Goal: Task Accomplishment & Management: Manage account settings

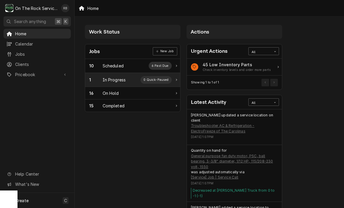
click at [118, 82] on div "In Progress" at bounding box center [114, 80] width 23 height 6
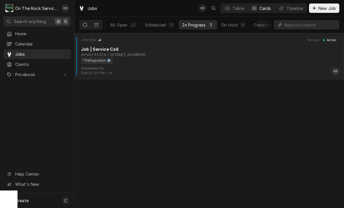
click at [146, 54] on div "812 W Greenwood St, Abbeville, SC 29620" at bounding box center [127, 54] width 38 height 5
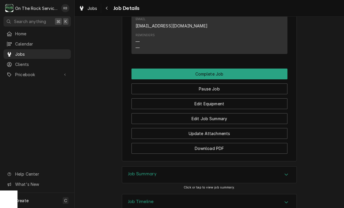
scroll to position [561, 0]
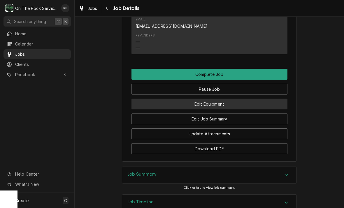
click at [246, 101] on button "Edit Equipment" at bounding box center [210, 104] width 156 height 11
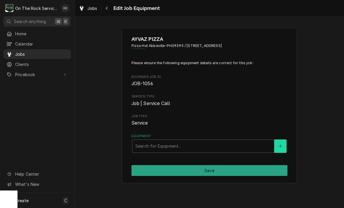
click at [284, 146] on button "Equipment" at bounding box center [280, 145] width 12 height 13
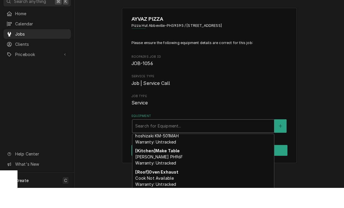
scroll to position [51, 0]
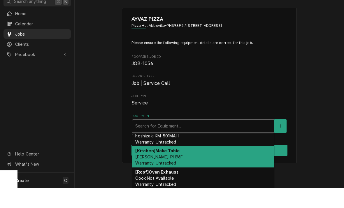
click at [161, 174] on span "[PERSON_NAME] PH96F Warranty: Untracked" at bounding box center [159, 179] width 48 height 11
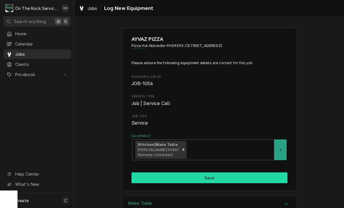
click at [248, 173] on button "Save" at bounding box center [210, 177] width 156 height 11
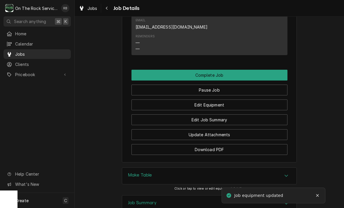
scroll to position [571, 0]
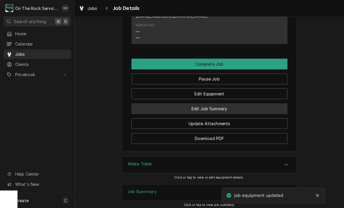
click at [256, 106] on button "Edit Job Summary" at bounding box center [210, 108] width 156 height 11
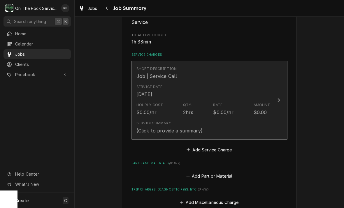
click at [279, 99] on icon "Update Line Item" at bounding box center [278, 100] width 3 height 5
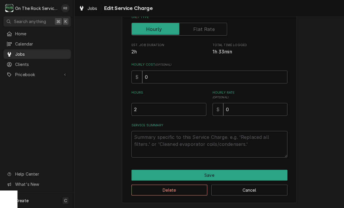
scroll to position [89, 0]
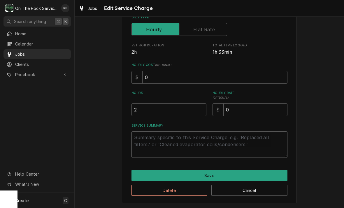
click at [150, 140] on textarea "Service Summary" at bounding box center [210, 144] width 156 height 27
type textarea "x"
type textarea "9"
type textarea "x"
type textarea "9/"
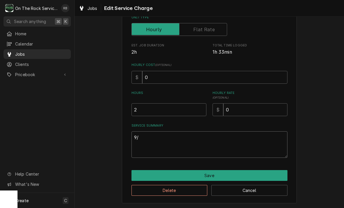
type textarea "x"
type textarea "9/2"
type textarea "x"
type textarea "9/"
type textarea "x"
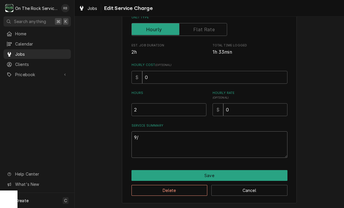
type textarea "9/8"
type textarea "x"
type textarea "9/8/"
type textarea "x"
type textarea "9/8/2"
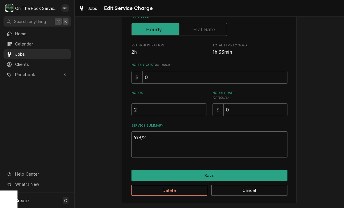
type textarea "x"
type textarea "[DATE]"
type textarea "x"
type textarea "[DATE]"
type textarea "x"
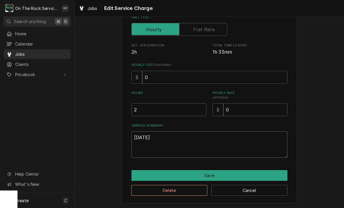
type textarea "[DATE]"
type textarea "x"
type textarea "9/8/25 R"
type textarea "x"
type textarea "9/8/25 Ra"
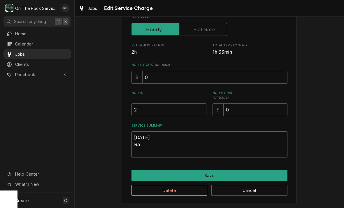
type textarea "x"
type textarea "9/8/25 Ray"
type textarea "x"
type textarea "9/8/25 Ray"
type textarea "x"
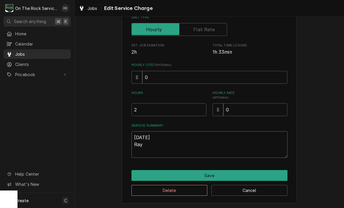
type textarea "9/8/25 Ray a"
type textarea "x"
type textarea "9/8/25 Ray an"
type textarea "x"
type textarea "9/8/25 Ray and"
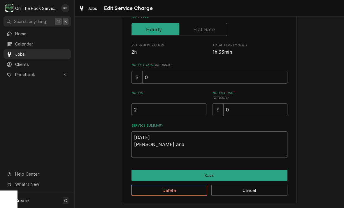
type textarea "x"
type textarea "9/8/25 Ray and"
type textarea "x"
type textarea "9/8/25 Ray and i"
type textarea "x"
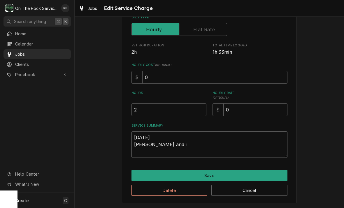
type textarea "9/8/25 Ray and iz"
type textarea "x"
type textarea "9/8/25 Ray and izz"
type textarea "x"
type textarea "9/8/25 Ray and izzy"
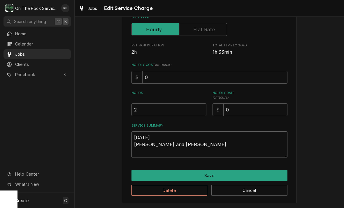
type textarea "x"
type textarea "9/8/25 Ray and Izzy"
type textarea "x"
type textarea "9/8/25 Ray and Izzy"
type textarea "x"
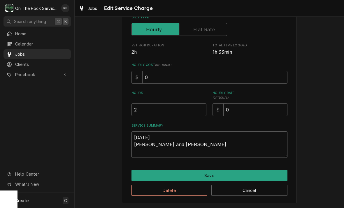
type textarea "9/8/25 Ray and Izzy p"
type textarea "x"
type textarea "9/8/25 Ray and Izzy pr"
type textarea "x"
type textarea "9/8/25 Ray and Izzy pro"
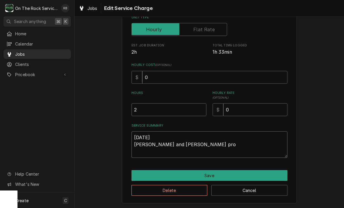
type textarea "x"
type textarea "9/8/25 Ray and Izzy prov"
type textarea "x"
type textarea "9/8/25 Ray and Izzy provided"
type textarea "x"
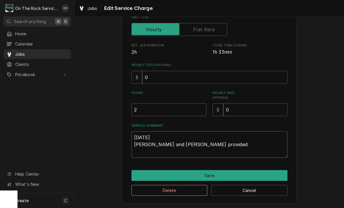
type textarea "9/8/25 Ray and Izzy provided"
type textarea "x"
type textarea "9/8/25 Ray and Izzy provided s"
type textarea "x"
type textarea "9/8/25 Ray and Izzy provided se"
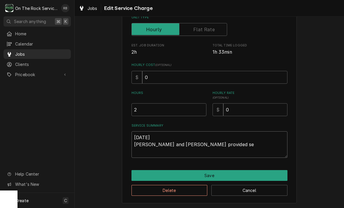
type textarea "x"
type textarea "9/8/25 Ray and Izzy provided ser"
type textarea "x"
type textarea "9/8/25 Ray and Izzy provided serv"
type textarea "x"
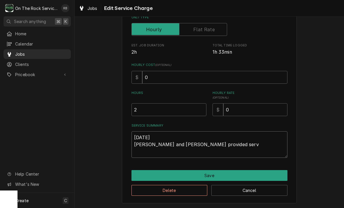
type textarea "9/8/25 Ray and Izzy provided servi"
type textarea "x"
type textarea "9/8/25 Ray and Izzy provided servic"
type textarea "x"
type textarea "9/8/25 Ray and Izzy provided service"
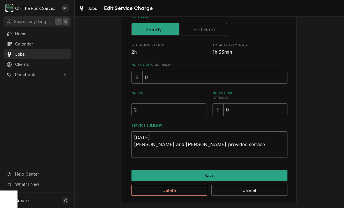
type textarea "x"
type textarea "9/8/25 Ray and Izzy provided service"
type textarea "x"
type textarea "9/8/25 Ray and Izzy provided service a"
type textarea "x"
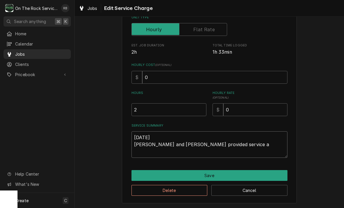
type textarea "9/8/25 Ray and Izzy provided service an"
type textarea "x"
type textarea "9/8/25 Ray and Izzy provided service and"
type textarea "x"
type textarea "9/8/25 Ray and Izzy provided service and"
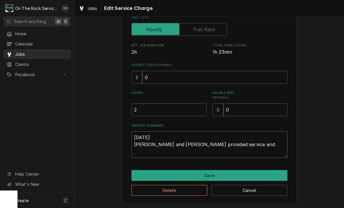
type textarea "x"
type textarea "9/8/25 Ray and Izzy provided service and l"
type textarea "x"
type textarea "9/8/25 Ray and Izzy provided service and la"
type textarea "x"
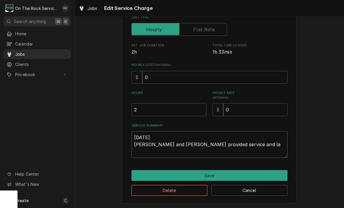
type textarea "9/8/25 Ray and Izzy provided service and lab"
type textarea "x"
type textarea "9/8/25 Ray and Izzy provided service and labo"
type textarea "x"
type textarea "9/8/25 Ray and Izzy provided service and labor"
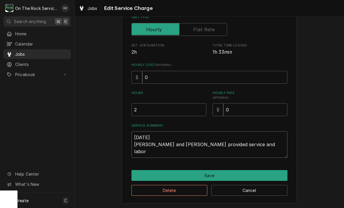
type textarea "x"
type textarea "9/8/25 Ray and Izzy provided service and labor"
type textarea "x"
type textarea "9/8/25 Ray and Izzy provided service and labor t"
type textarea "x"
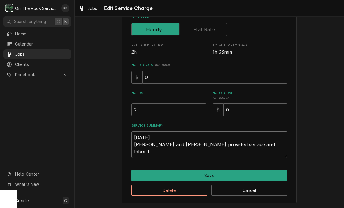
type textarea "9/8/25 Ray and Izzy provided service and labor to"
type textarea "x"
type textarea "9/8/25 Ray and Izzy provided service and labor to"
type textarea "x"
type textarea "9/8/25 Ray and Izzy provided service and labor to d"
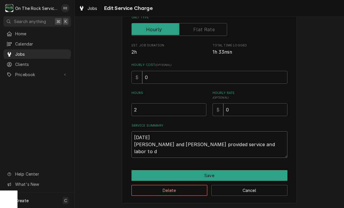
type textarea "x"
type textarea "9/8/25 Ray and Izzy provided service and labor to di"
type textarea "x"
type textarea "9/8/25 Ray and Izzy provided service and labor to dig"
type textarea "x"
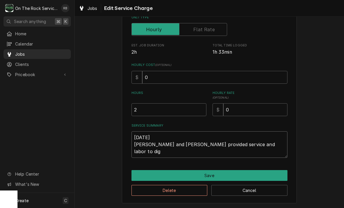
type textarea "9/8/25 Ray and Izzy provided service and labor to dign"
type textarea "x"
type textarea "9/8/25 Ray and Izzy provided service and labor to digno"
type textarea "x"
type textarea "9/8/25 Ray and Izzy provided service and labor to diagnose"
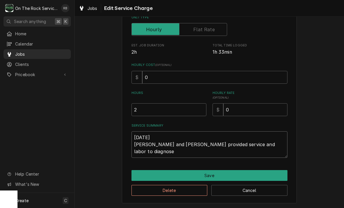
type textarea "x"
type textarea "9/8/25 Ray and Izzy provided service and labor to diagnose"
type textarea "x"
type textarea "9/8/25 Ray and Izzy provided service and labor to diagnose m"
type textarea "x"
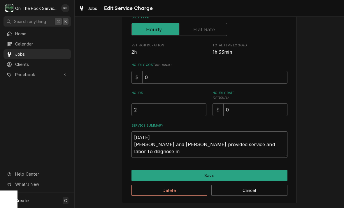
type textarea "9/8/25 Ray and Izzy provided service and labor to diagnose ma"
type textarea "x"
type textarea "9/8/25 Ray and Izzy provided service and labor to diagnose maj"
type textarea "x"
type textarea "9/8/25 Ray and Izzy provided service and labor to diagnose ma"
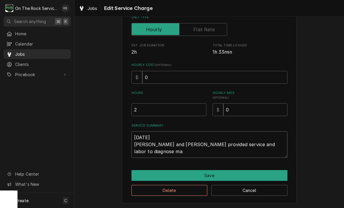
type textarea "x"
type textarea "9/8/25 Ray and Izzy provided service and labor to diagnose mak"
type textarea "x"
type textarea "9/8/25 Ray and Izzy provided service and labor to diagnose make"
type textarea "x"
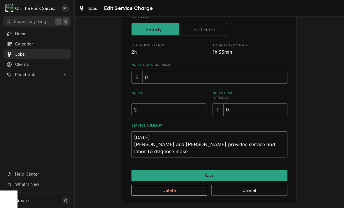
type textarea "9/8/25 Ray and Izzy provided service and labor to diagnose make"
type textarea "x"
type textarea "9/8/25 Ray and Izzy provided service and labor to diagnose make t"
type textarea "x"
type textarea "9/8/25 Ray and Izzy provided service and labor to diagnose make ta"
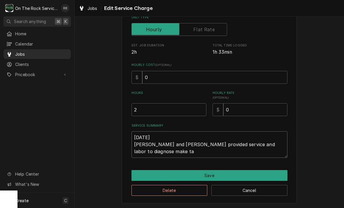
type textarea "x"
type textarea "9/8/25 Ray and Izzy provided service and labor to diagnose make tab"
type textarea "x"
type textarea "9/8/25 Ray and Izzy provided service and labor to diagnose make tabl"
type textarea "x"
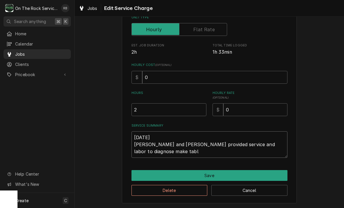
type textarea "9/8/25 Ray and Izzy provided service and labor to diagnose make table"
type textarea "x"
type textarea "9/8/25 Ray and Izzy provided service and labor to diagnose make table."
type textarea "x"
type textarea "9/8/25 Ray and Izzy provided service and labor to diagnose make table."
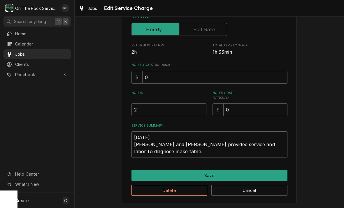
type textarea "x"
type textarea "9/8/25 Ray and Izzy provided service and labor to diagnose make table. T"
type textarea "x"
type textarea "9/8/25 Ray and Izzy provided service and labor to diagnose make table. Te"
type textarea "x"
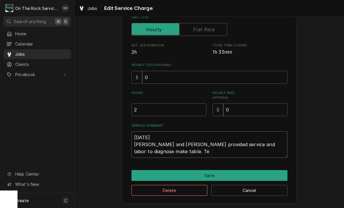
type textarea "9/8/25 Ray and Izzy provided service and labor to diagnose make table. Tec"
type textarea "x"
type textarea "9/8/25 Ray and Izzy provided service and labor to diagnose make table. Tech"
type textarea "x"
type textarea "9/8/25 Ray and Izzy provided service and labor to diagnose make table. Techs"
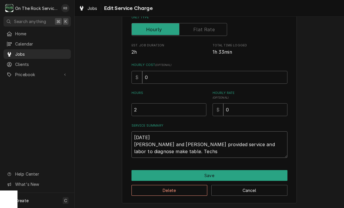
type textarea "x"
type textarea "9/8/25 Ray and Izzy provided service and labor to diagnose make table. Techs"
type textarea "x"
type textarea "9/8/25 Ray and Izzy provided service and labor to diagnose make table. Techs f"
type textarea "x"
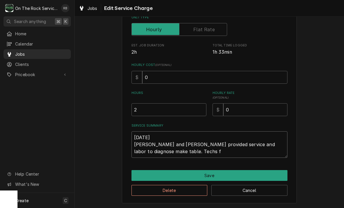
type textarea "9/8/25 Ray and Izzy provided service and labor to diagnose make table. Techs fo"
type textarea "x"
type textarea "9/8/25 Ray and Izzy provided service and labor to diagnose make table. Techs fou"
type textarea "x"
type textarea "9/8/25 Ray and Izzy provided service and labor to diagnose make table. Techs fo…"
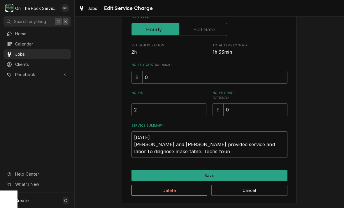
type textarea "x"
type textarea "9/8/25 Ray and Izzy provided service and labor to diagnose make table. Techs fo…"
type textarea "x"
type textarea "9/8/25 Ray and Izzy provided service and labor to diagnose make table. Techs fo…"
type textarea "x"
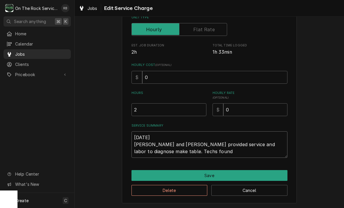
type textarea "9/8/25 Ray and Izzy provided service and labor to diagnose make table. Techs fo…"
type textarea "x"
type textarea "9/8/25 Ray and Izzy provided service and labor to diagnose make table. Techs fo…"
type textarea "x"
type textarea "9/8/25 Ray and Izzy provided service and labor to diagnose make table. Techs fou"
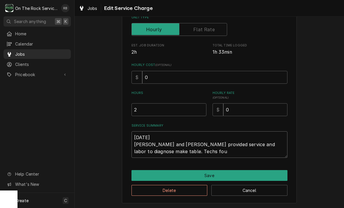
type textarea "x"
type textarea "9/8/25 Ray and Izzy provided service and labor to diagnose make table. Techs fo"
type textarea "x"
type textarea "9/8/25 Ray and Izzy provided service and labor to diagnose make table. Techs f"
type textarea "x"
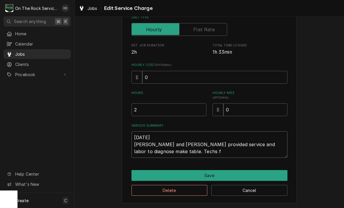
type textarea "9/8/25 Ray and Izzy provided service and labor to diagnose make table. Techs"
type textarea "x"
type textarea "9/8/25 Ray and Izzy provided service and labor to diagnose make table. Techs c"
type textarea "x"
type textarea "9/8/25 Ray and Izzy provided service and labor to diagnose make table. Techs cl"
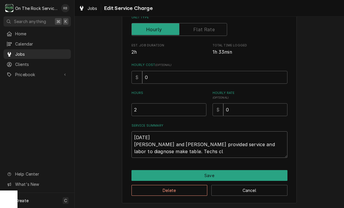
type textarea "x"
type textarea "9/8/25 Ray and Izzy provided service and labor to diagnose make table. Techs cle"
type textarea "x"
type textarea "9/8/25 Ray and Izzy provided service and labor to diagnose make table. Techs cl…"
type textarea "x"
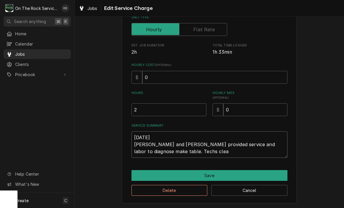
type textarea "9/8/25 Ray and Izzy provided service and labor to diagnose make table. Techs cl…"
type textarea "x"
type textarea "9/8/25 Ray and Izzy provided service and labor to diagnose make table. Techs cl…"
type textarea "x"
type textarea "9/8/25 Ray and Izzy provided service and labor to diagnose make table. Techs cl…"
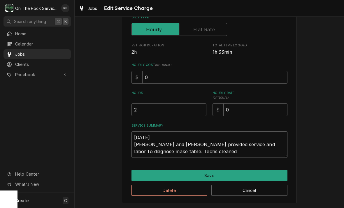
type textarea "x"
type textarea "9/8/25 Ray and Izzy provided service and labor to diagnose make table. Techs cl…"
type textarea "x"
type textarea "9/8/25 Ray and Izzy provided service and labor to diagnose make table. Techs cl…"
type textarea "x"
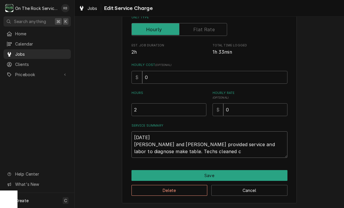
type textarea "9/8/25 Ray and Izzy provided service and labor to diagnose make table. Techs cl…"
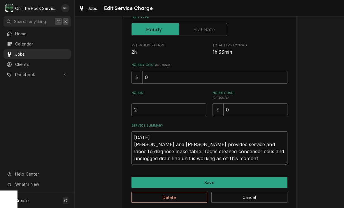
click at [239, 151] on textarea "9/8/25 Ray and Izzy provided service and labor to diagnose make table. Techs cl…" at bounding box center [210, 148] width 156 height 34
click at [203, 160] on textarea "9/8/25 Ray and Izzy provided service and labor to diagnose make table. Techs cl…" at bounding box center [210, 148] width 156 height 34
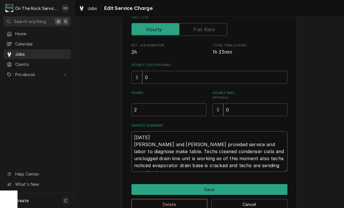
click at [276, 160] on textarea "9/8/25 Ray and Izzy provided service and labor to diagnose make table. Techs cl…" at bounding box center [210, 151] width 156 height 41
click at [260, 162] on textarea "[DATE] [PERSON_NAME] and [PERSON_NAME] provided service and labor to diagnose m…" at bounding box center [210, 151] width 156 height 41
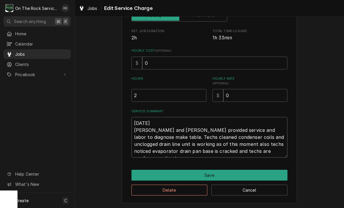
scroll to position [103, 0]
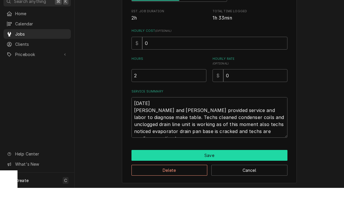
click at [255, 170] on button "Save" at bounding box center [210, 175] width 156 height 11
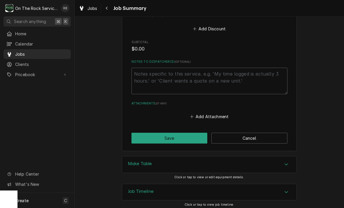
scroll to position [341, 0]
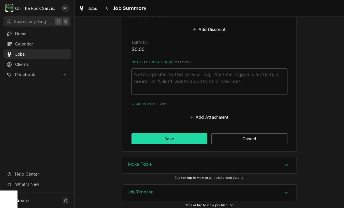
click at [188, 133] on button "Save" at bounding box center [170, 138] width 76 height 11
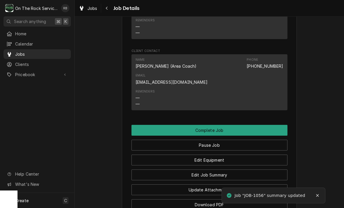
scroll to position [595, 0]
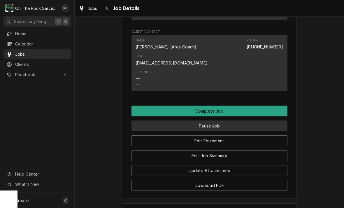
click at [275, 121] on button "Pause Job" at bounding box center [210, 125] width 156 height 11
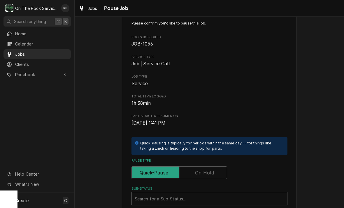
scroll to position [23, 0]
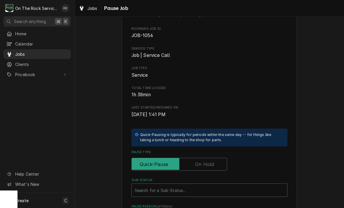
click at [215, 161] on input "Pause Type" at bounding box center [179, 164] width 90 height 13
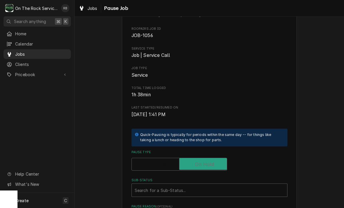
checkbox input "true"
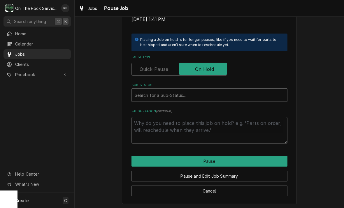
scroll to position [117, 0]
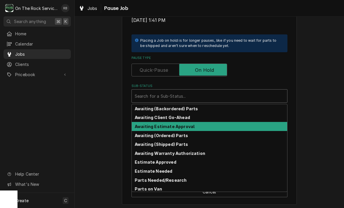
click at [185, 125] on strong "Awaiting Estimate Approval" at bounding box center [165, 126] width 60 height 5
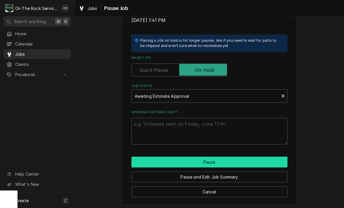
click at [258, 157] on button "Pause" at bounding box center [210, 162] width 156 height 11
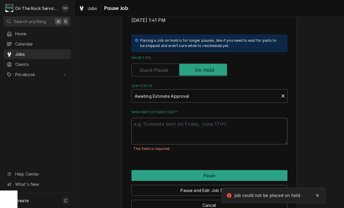
click at [254, 125] on textarea "When was estimate sent?" at bounding box center [210, 131] width 156 height 27
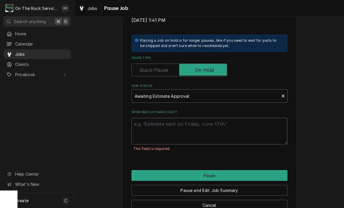
type textarea "x"
type textarea "9"
type textarea "x"
type textarea "9/"
type textarea "x"
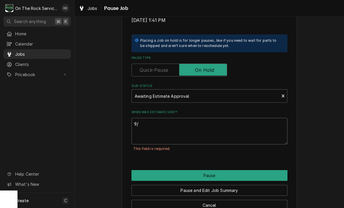
type textarea "9/8"
type textarea "x"
type textarea "9/8/"
type textarea "x"
type textarea "9/8/2"
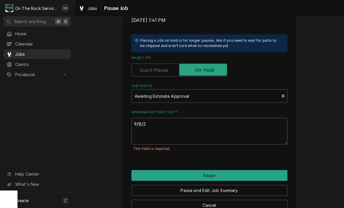
type textarea "x"
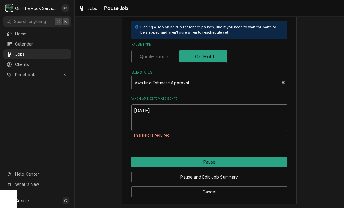
scroll to position [130, 0]
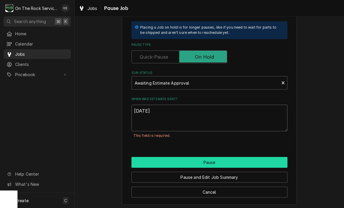
type textarea "[DATE]"
click at [261, 157] on button "Pause" at bounding box center [210, 162] width 156 height 11
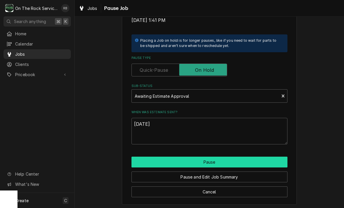
type textarea "x"
